Goal: Check status: Check status

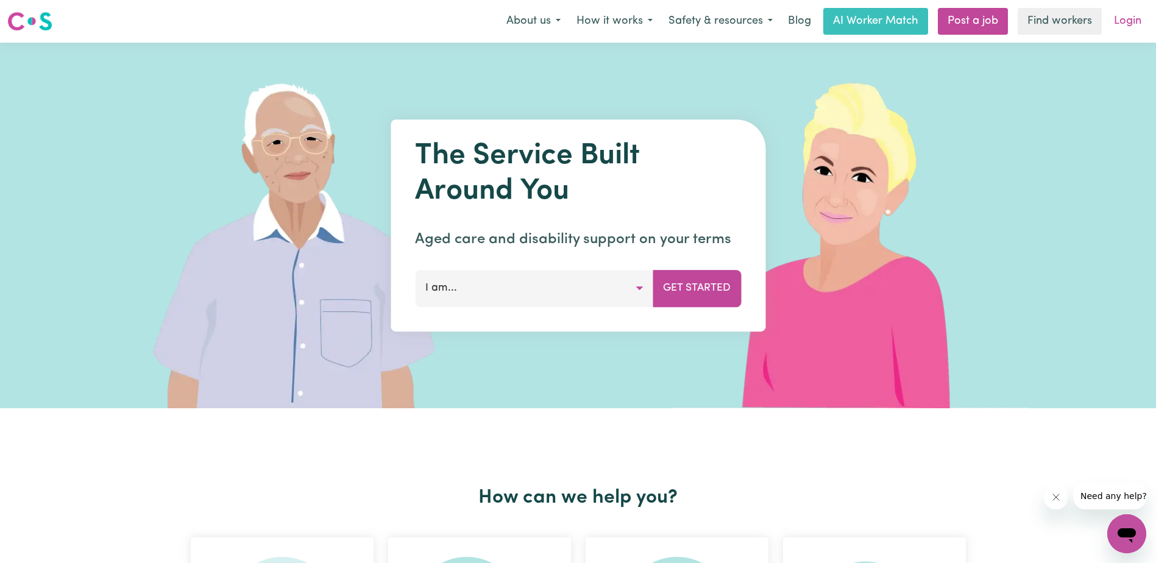
click at [1121, 24] on link "Login" at bounding box center [1128, 21] width 42 height 27
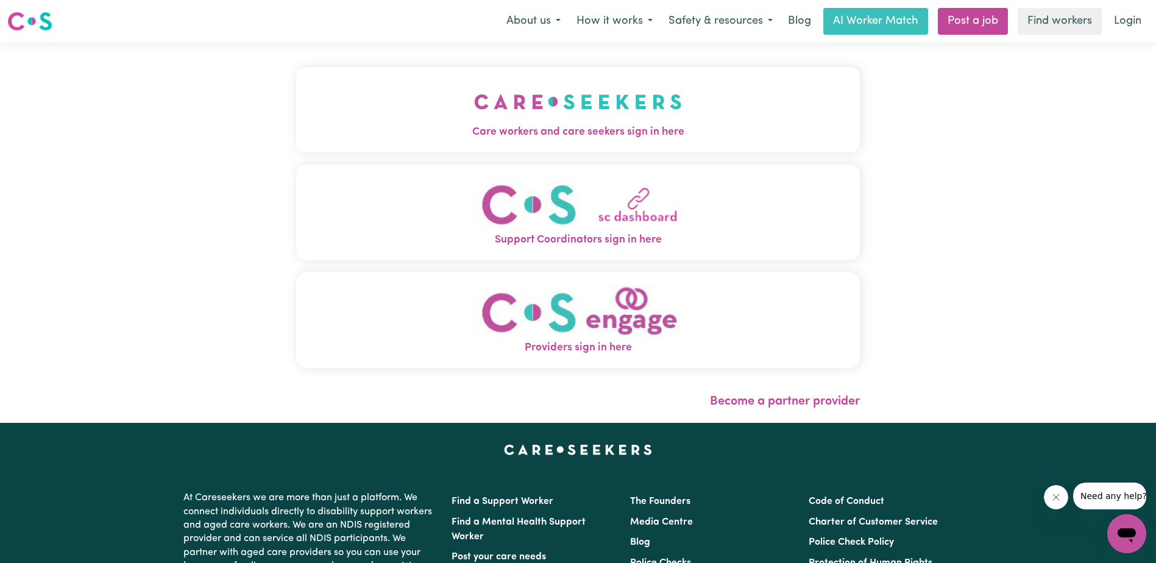
click at [510, 110] on img "Care workers and care seekers sign in here" at bounding box center [578, 101] width 208 height 45
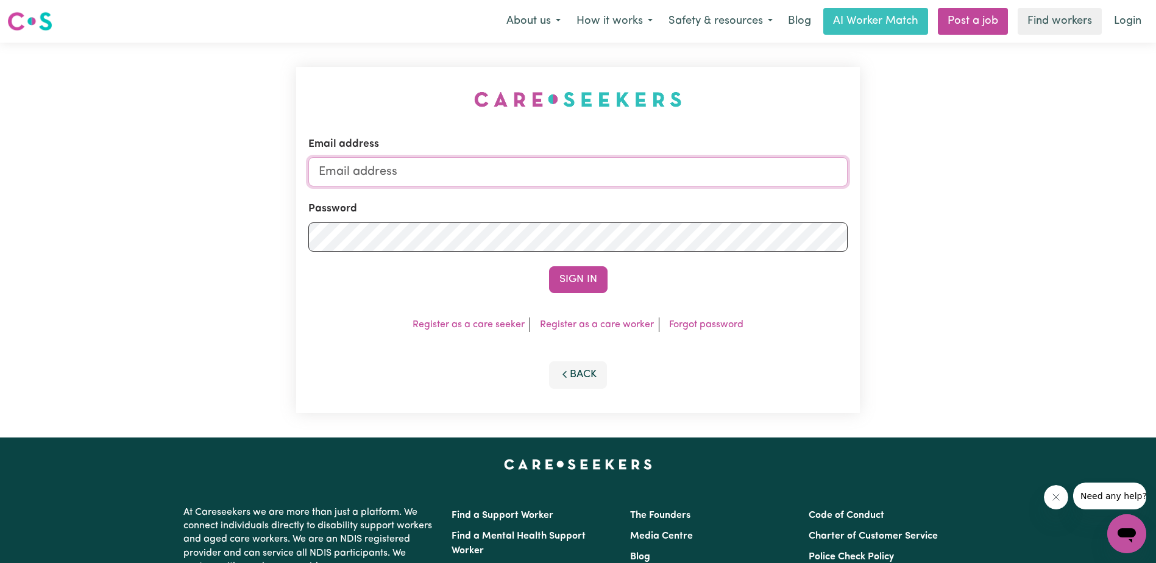
type input "[EMAIL_ADDRESS][DOMAIN_NAME]"
click at [574, 280] on button "Sign In" at bounding box center [578, 279] width 59 height 27
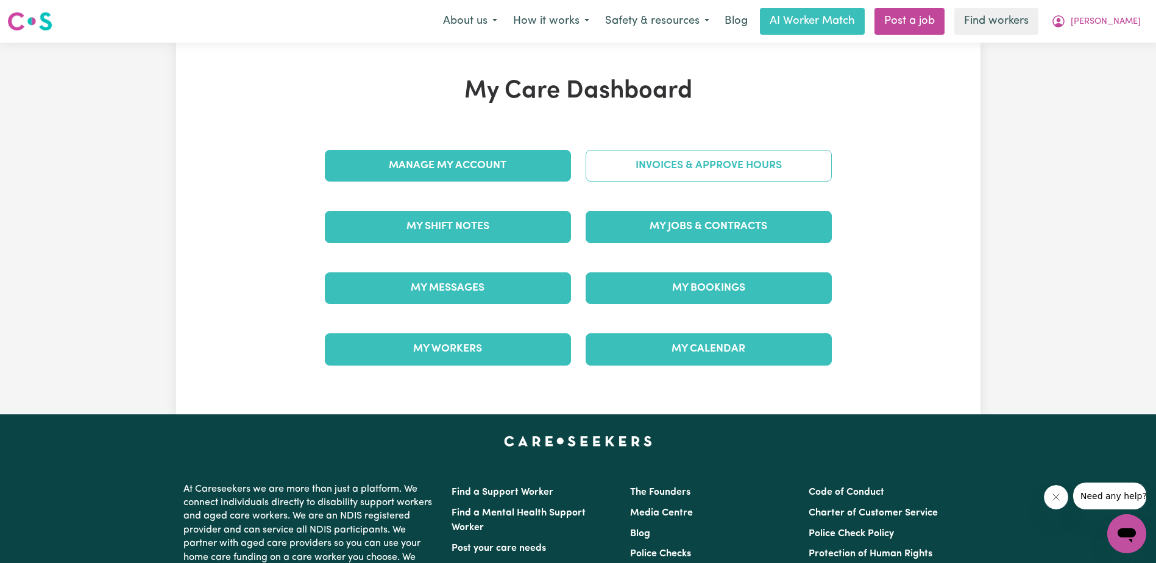
click at [651, 166] on link "Invoices & Approve Hours" at bounding box center [709, 166] width 246 height 32
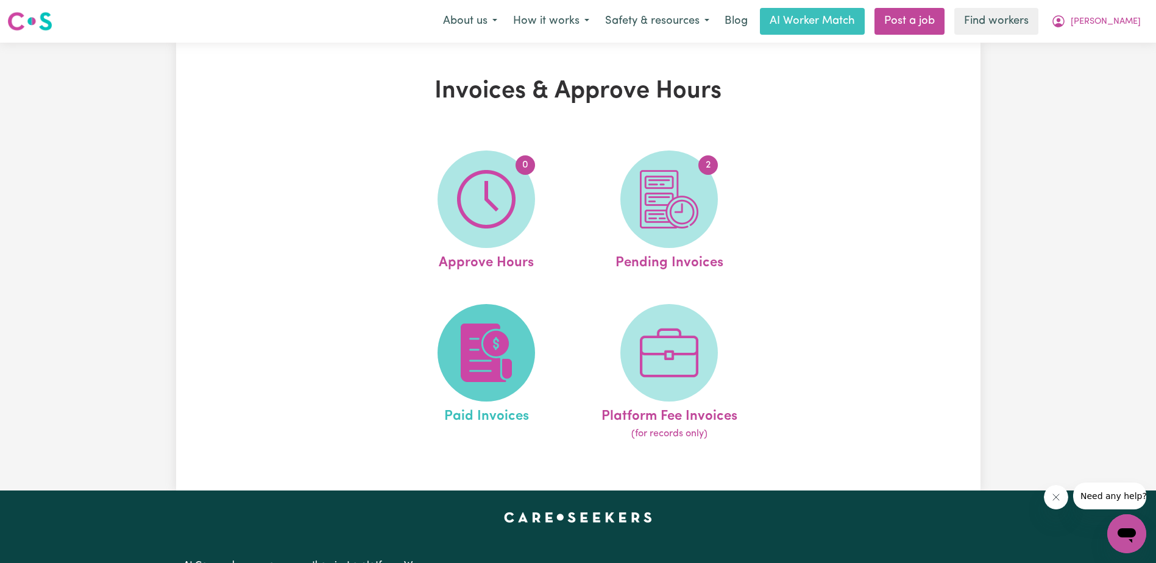
click at [469, 358] on img at bounding box center [486, 353] width 59 height 59
